Goal: Task Accomplishment & Management: Manage account settings

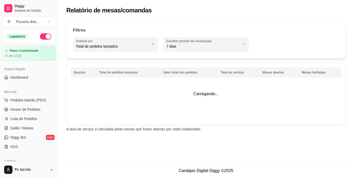
select select "TOTAL_OF_ORDERS"
select select "7"
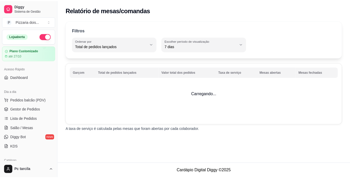
scroll to position [156, 0]
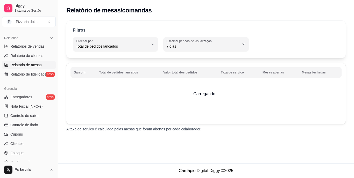
select select "30"
select select "HIGHEST_TOTAL_SPENT_WITH_ORDERS"
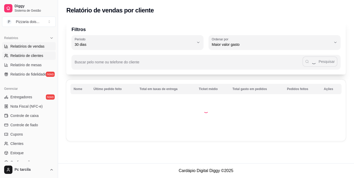
click at [38, 46] on span "Relatórios de vendas" at bounding box center [27, 46] width 34 height 5
select select "ALL"
select select "0"
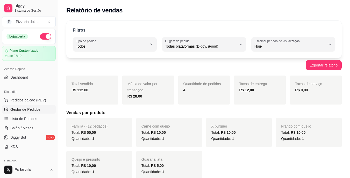
click at [31, 109] on span "Gestor de Pedidos" at bounding box center [25, 109] width 30 height 5
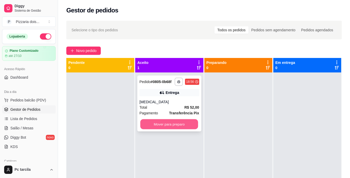
click at [164, 126] on button "Mover para preparo" at bounding box center [169, 124] width 58 height 10
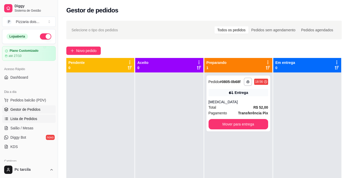
click at [29, 115] on link "Lista de Pedidos" at bounding box center [29, 119] width 54 height 8
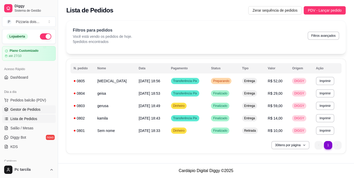
click at [26, 112] on span "Gestor de Pedidos" at bounding box center [25, 109] width 30 height 5
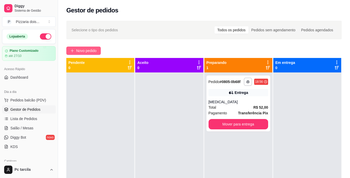
click at [92, 54] on button "Novo pedido" at bounding box center [83, 51] width 34 height 8
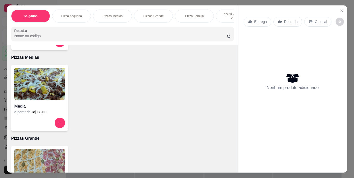
scroll to position [233, 0]
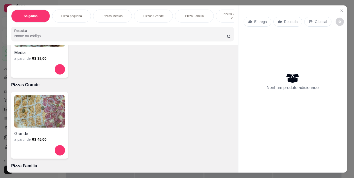
click at [30, 64] on div "Media a partir de R$ 38,00" at bounding box center [39, 44] width 57 height 67
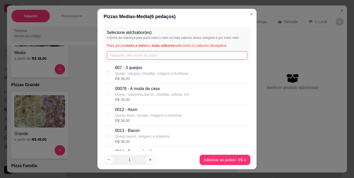
click at [131, 53] on input "text" at bounding box center [177, 55] width 141 height 8
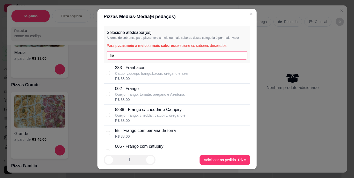
type input "fra"
click at [132, 90] on p "002 - Frango" at bounding box center [150, 89] width 70 height 6
checkbox input "true"
drag, startPoint x: 100, startPoint y: 56, endPoint x: 84, endPoint y: 56, distance: 16.3
click at [84, 56] on div "Pizzas Medias - Media ( 6 pedaços) Selecione até 3 sabor(es) A forma de cobranç…" at bounding box center [177, 89] width 354 height 178
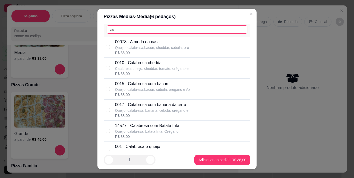
scroll to position [52, 0]
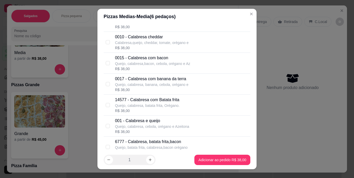
type input "ca"
click at [139, 124] on p "001 - Calabresa e queijo" at bounding box center [152, 121] width 74 height 6
checkbox input "true"
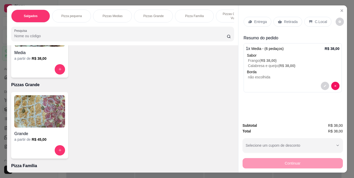
click at [279, 17] on div "Retirada" at bounding box center [287, 22] width 29 height 10
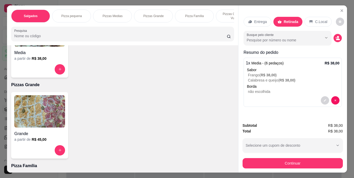
click at [258, 22] on p "Entrega" at bounding box center [260, 21] width 13 height 5
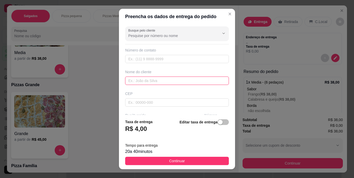
click at [164, 80] on input "text" at bounding box center [177, 81] width 104 height 8
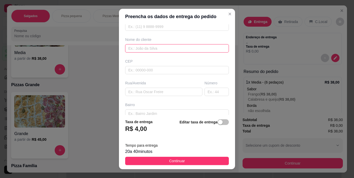
scroll to position [78, 0]
click at [156, 49] on input "text" at bounding box center [163, 47] width 77 height 8
click at [211, 47] on input "text" at bounding box center [217, 47] width 24 height 8
type input "569"
click at [174, 48] on input "text" at bounding box center [163, 47] width 77 height 8
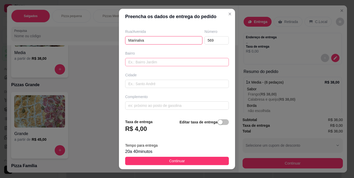
scroll to position [0, 0]
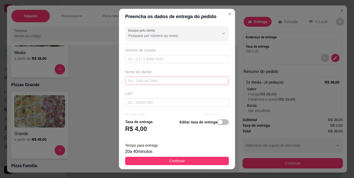
type input "Marinalva"
click at [149, 81] on input "text" at bounding box center [177, 81] width 104 height 8
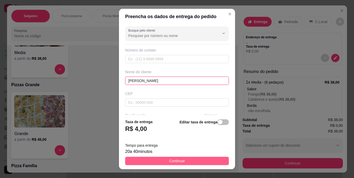
type input "[PERSON_NAME]"
click at [164, 164] on button "Continuar" at bounding box center [177, 161] width 104 height 8
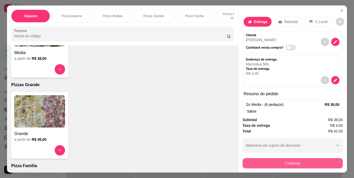
click at [272, 166] on button "Continuar" at bounding box center [293, 163] width 100 height 10
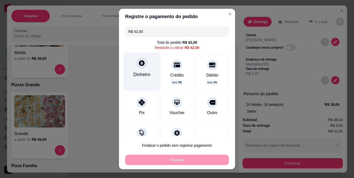
click at [139, 66] on icon at bounding box center [142, 63] width 6 height 6
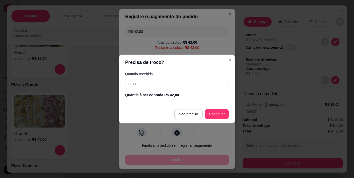
click at [150, 79] on div "Quantia recebida 0,00 Quantia à ser cobrada R$ 42,00" at bounding box center [177, 85] width 116 height 30
click at [151, 81] on input "0,00" at bounding box center [177, 84] width 104 height 10
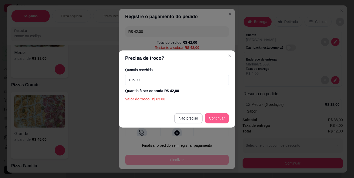
type input "105,00"
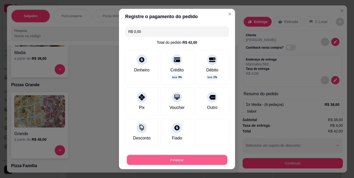
click at [182, 160] on button "Finalizar" at bounding box center [177, 160] width 101 height 10
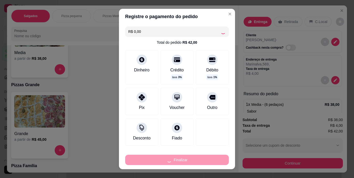
type input "-R$ 42,00"
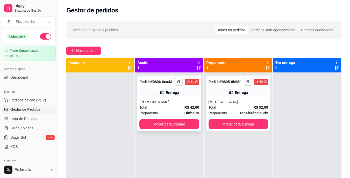
click at [171, 94] on div "Entrega" at bounding box center [172, 92] width 13 height 5
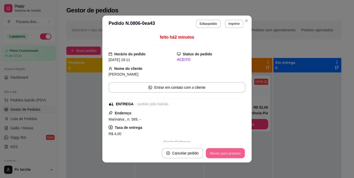
click at [231, 151] on button "Mover para preparo" at bounding box center [225, 154] width 39 height 10
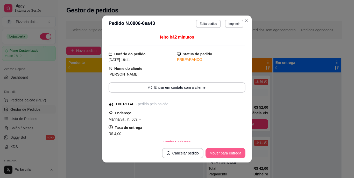
click at [231, 151] on button "Mover para entrega" at bounding box center [226, 153] width 40 height 10
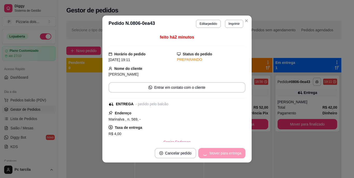
click at [231, 151] on div "Mover para entrega" at bounding box center [221, 153] width 47 height 10
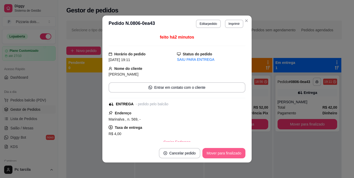
click at [231, 151] on button "Mover para finalizado" at bounding box center [223, 153] width 43 height 10
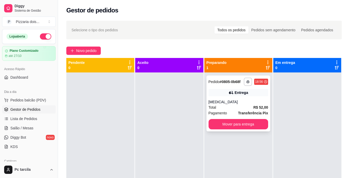
click at [242, 97] on div "**********" at bounding box center [239, 104] width 64 height 56
click at [10, 117] on link "Lista de Pedidos" at bounding box center [29, 119] width 54 height 8
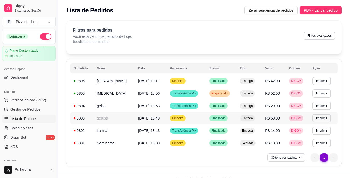
click at [107, 120] on td "gerusa" at bounding box center [114, 118] width 41 height 12
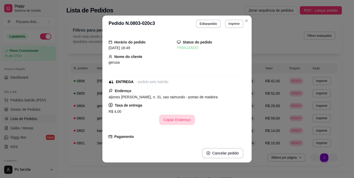
scroll to position [78, 0]
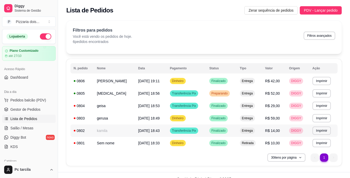
click at [108, 132] on td "kamila" at bounding box center [114, 131] width 41 height 12
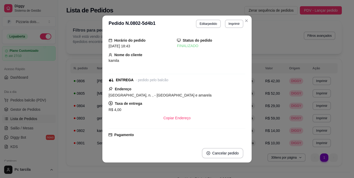
scroll to position [0, 0]
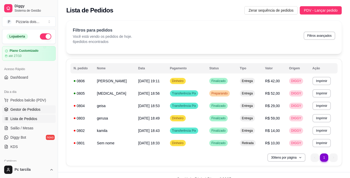
click at [46, 110] on link "Gestor de Pedidos" at bounding box center [29, 110] width 54 height 8
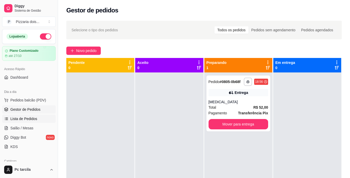
click at [18, 119] on span "Lista de Pedidos" at bounding box center [23, 118] width 27 height 5
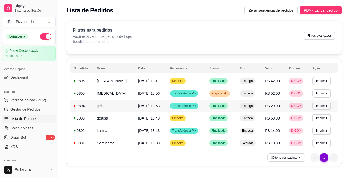
click at [107, 106] on td "geisa" at bounding box center [114, 106] width 41 height 12
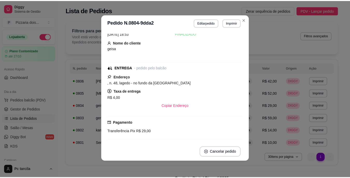
scroll to position [10, 0]
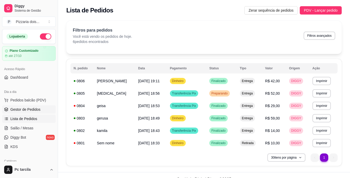
click at [30, 108] on span "Gestor de Pedidos" at bounding box center [25, 109] width 30 height 5
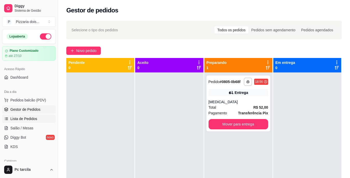
click at [27, 119] on span "Lista de Pedidos" at bounding box center [23, 118] width 27 height 5
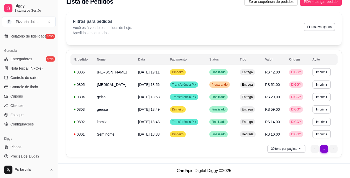
scroll to position [195, 0]
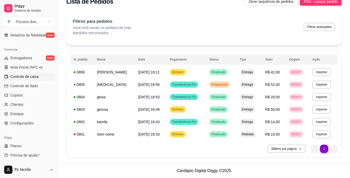
click at [35, 75] on span "Controle de caixa" at bounding box center [24, 76] width 28 height 5
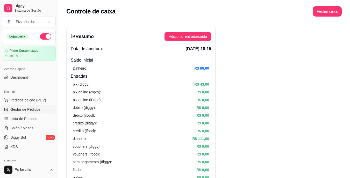
click at [33, 110] on span "Gestor de Pedidos" at bounding box center [25, 109] width 30 height 5
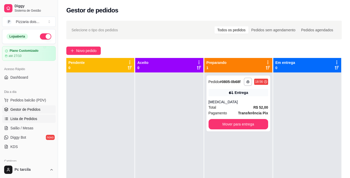
click at [32, 117] on span "Lista de Pedidos" at bounding box center [23, 118] width 27 height 5
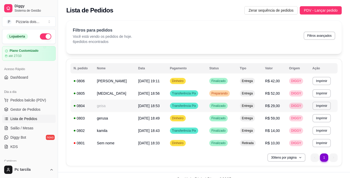
click at [105, 110] on td "geisa" at bounding box center [114, 106] width 41 height 12
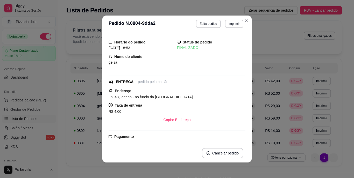
scroll to position [88, 0]
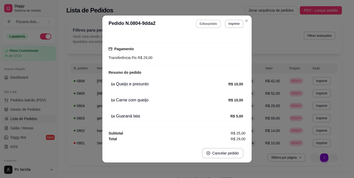
click at [202, 25] on button "Editar pedido" at bounding box center [208, 24] width 25 height 8
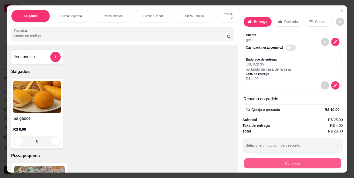
click at [258, 162] on button "Continuar" at bounding box center [292, 164] width 97 height 10
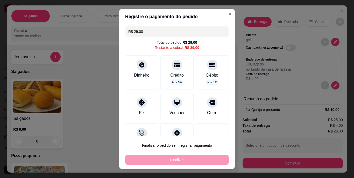
drag, startPoint x: 149, startPoint y: 30, endPoint x: 94, endPoint y: 33, distance: 54.8
click at [94, 33] on div "Registre o pagamento do pedido R$ 29,00 Total do pedido R$ 29,00 Restante a cob…" at bounding box center [177, 89] width 354 height 178
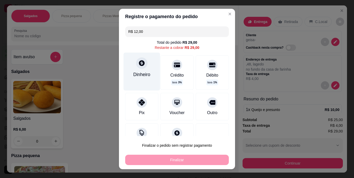
click at [147, 74] on div "Dinheiro" at bounding box center [141, 74] width 17 height 7
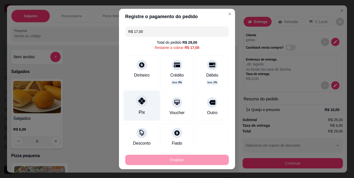
click at [138, 102] on icon at bounding box center [141, 101] width 7 height 7
type input "R$ 0,00"
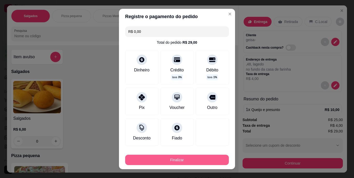
click at [188, 162] on button "Finalizar" at bounding box center [177, 160] width 104 height 10
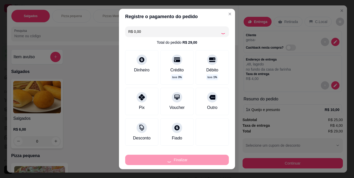
type input "0"
type input "-R$ 29,00"
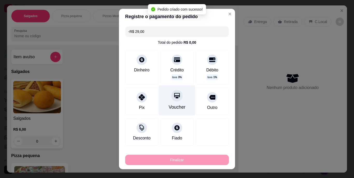
scroll to position [122, 0]
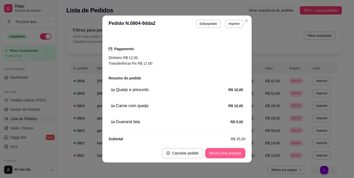
click at [226, 150] on button "Mover para preparo" at bounding box center [225, 153] width 40 height 10
click at [226, 150] on button "Mover para entrega" at bounding box center [225, 154] width 39 height 10
click at [226, 151] on button "Mover para finalizado" at bounding box center [223, 153] width 43 height 10
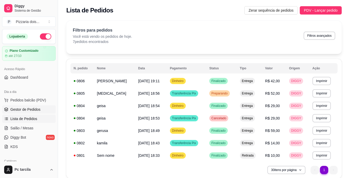
click at [18, 108] on span "Gestor de Pedidos" at bounding box center [25, 109] width 30 height 5
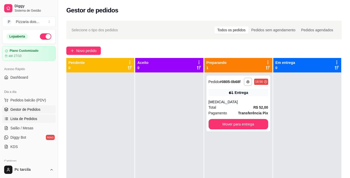
click at [24, 117] on span "Lista de Pedidos" at bounding box center [23, 118] width 27 height 5
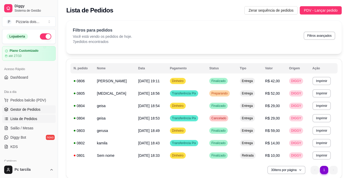
click at [15, 109] on span "Gestor de Pedidos" at bounding box center [25, 109] width 30 height 5
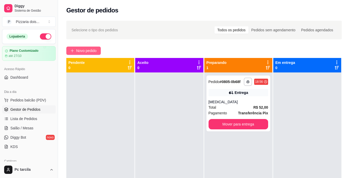
click at [83, 49] on span "Novo pedido" at bounding box center [86, 51] width 20 height 6
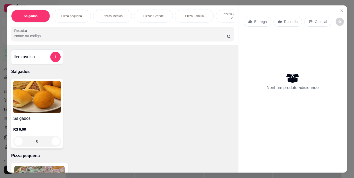
scroll to position [0, 195]
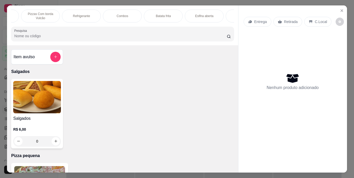
click at [120, 17] on div "Combos" at bounding box center [122, 16] width 39 height 13
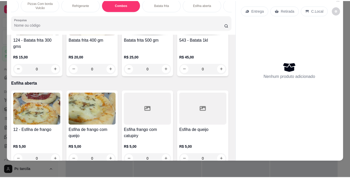
scroll to position [1034, 0]
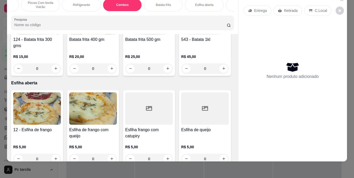
click at [42, 34] on img at bounding box center [37, 18] width 48 height 32
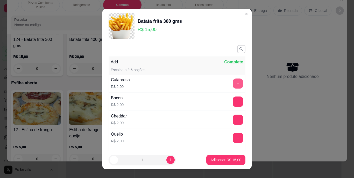
click at [233, 83] on button "+" at bounding box center [238, 84] width 10 height 10
click at [233, 101] on button "+" at bounding box center [238, 102] width 10 height 10
click at [233, 122] on button "+" at bounding box center [238, 120] width 10 height 10
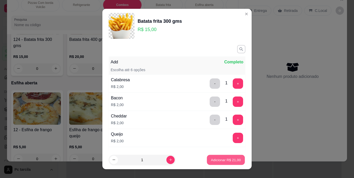
click at [219, 164] on button "Adicionar R$ 21,00" at bounding box center [226, 160] width 38 height 10
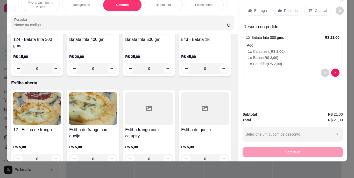
click at [292, 8] on p "Retirada" at bounding box center [291, 10] width 14 height 5
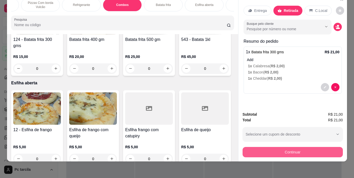
click at [279, 147] on button "Continuar" at bounding box center [293, 152] width 100 height 10
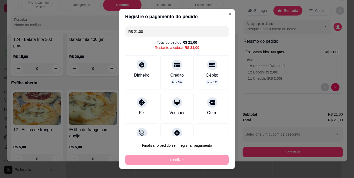
drag, startPoint x: 152, startPoint y: 30, endPoint x: 71, endPoint y: 30, distance: 80.6
click at [71, 30] on div "Registre o pagamento do pedido R$ 21,00 Total do pedido R$ 21,00 Restante a cob…" at bounding box center [177, 89] width 354 height 178
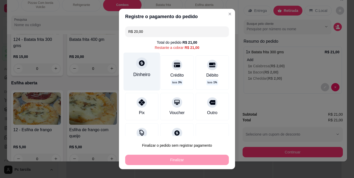
click at [140, 66] on icon at bounding box center [142, 63] width 6 height 6
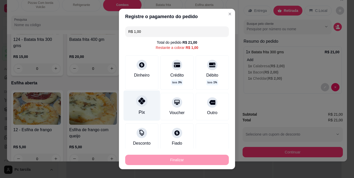
click at [143, 110] on div "Pix" at bounding box center [142, 106] width 37 height 30
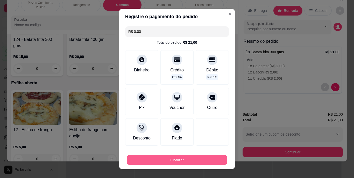
click at [179, 157] on button "Finalizar" at bounding box center [177, 160] width 101 height 10
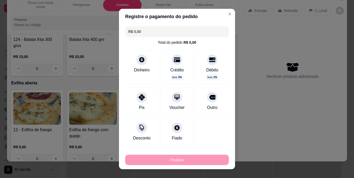
type input "-R$ 21,00"
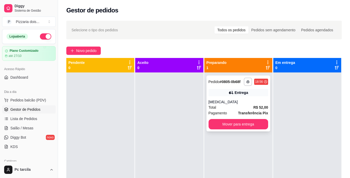
click at [238, 110] on div "Total R$ 52,00" at bounding box center [239, 108] width 60 height 6
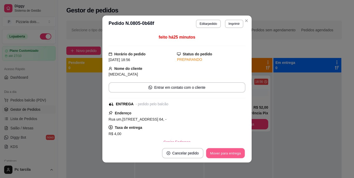
click at [235, 152] on button "Mover para entrega" at bounding box center [225, 154] width 39 height 10
click at [235, 152] on div "Mover para entrega" at bounding box center [221, 153] width 47 height 10
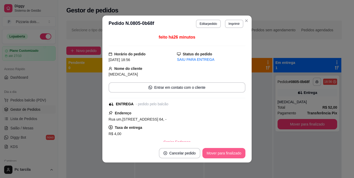
click at [235, 152] on button "Mover para finalizado" at bounding box center [223, 153] width 43 height 10
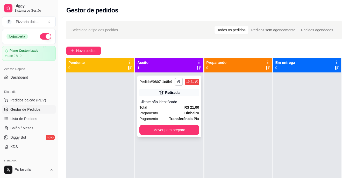
click at [157, 107] on div "Total R$ 21,00" at bounding box center [169, 108] width 60 height 6
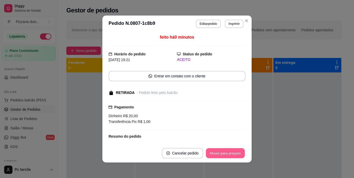
click at [219, 151] on button "Mover para preparo" at bounding box center [225, 154] width 39 height 10
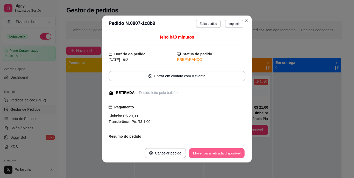
click at [219, 151] on button "Mover para retirada disponível" at bounding box center [216, 154] width 55 height 10
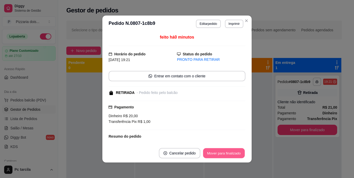
click at [219, 151] on button "Mover para finalizado" at bounding box center [224, 154] width 42 height 10
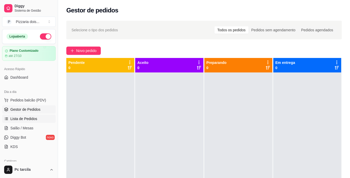
click at [35, 117] on span "Lista de Pedidos" at bounding box center [23, 118] width 27 height 5
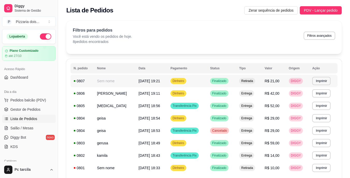
click at [109, 83] on td "Sem nome" at bounding box center [114, 81] width 41 height 12
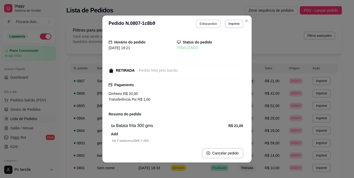
click at [200, 27] on button "Editar pedido" at bounding box center [208, 24] width 25 height 8
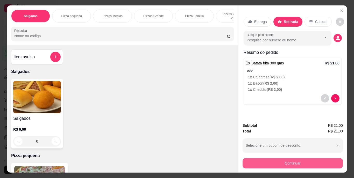
click at [270, 158] on button "Continuar" at bounding box center [293, 163] width 100 height 10
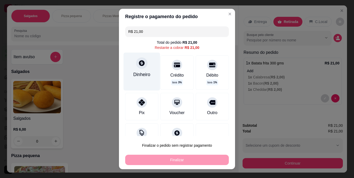
click at [147, 75] on div "Dinheiro" at bounding box center [141, 74] width 17 height 7
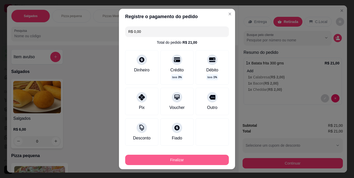
click at [198, 158] on button "Finalizar" at bounding box center [177, 160] width 104 height 10
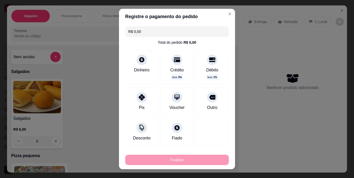
type input "-R$ 21,00"
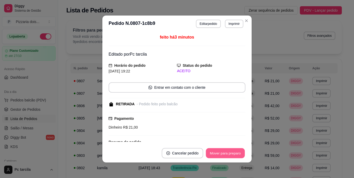
click at [230, 157] on button "Mover para preparo" at bounding box center [225, 154] width 39 height 10
click at [228, 151] on button "Mover para retirada disponível" at bounding box center [216, 153] width 57 height 10
click at [228, 151] on button "Mover para finalizado" at bounding box center [223, 153] width 43 height 10
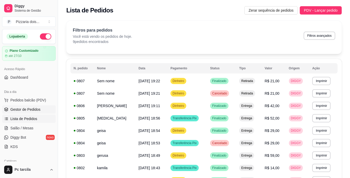
click at [28, 110] on span "Gestor de Pedidos" at bounding box center [25, 109] width 30 height 5
